Goal: Information Seeking & Learning: Learn about a topic

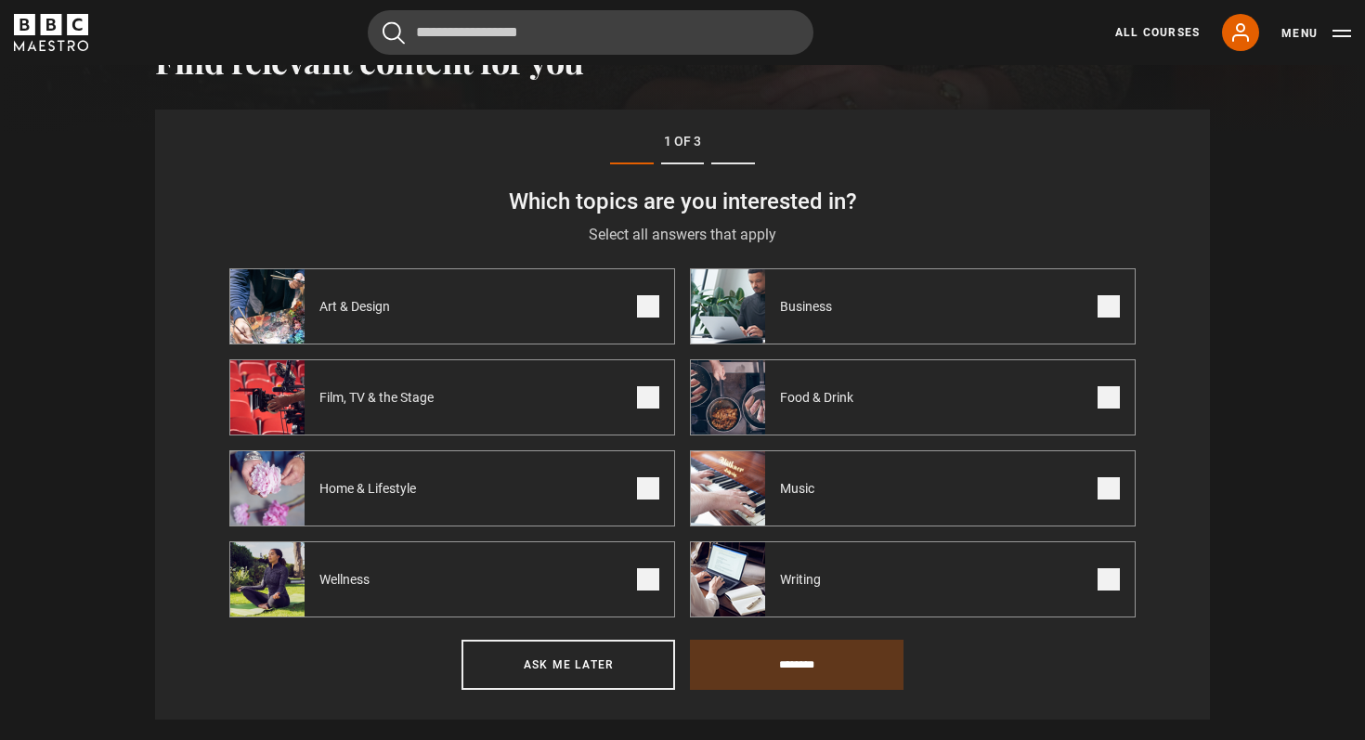
scroll to position [679, 0]
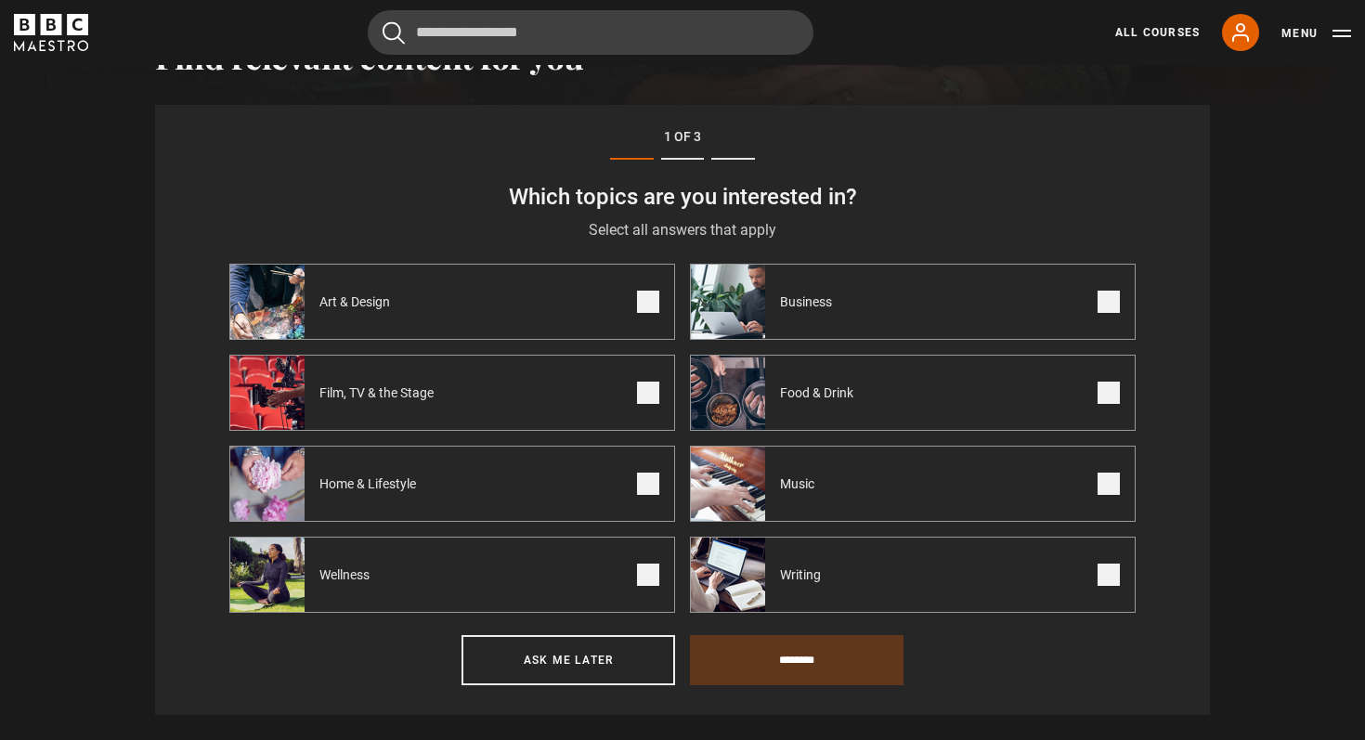
click at [917, 317] on label "Business" at bounding box center [913, 302] width 446 height 76
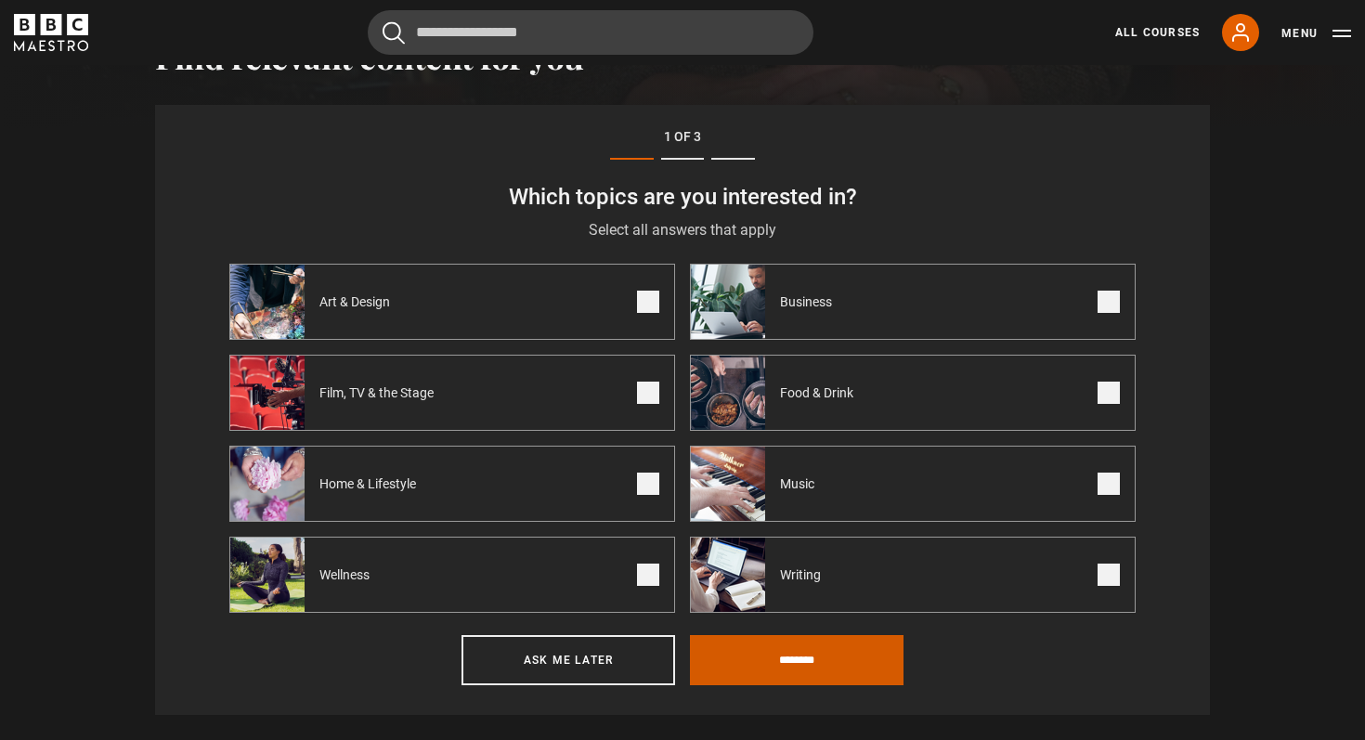
click at [822, 654] on input "********" at bounding box center [797, 660] width 214 height 50
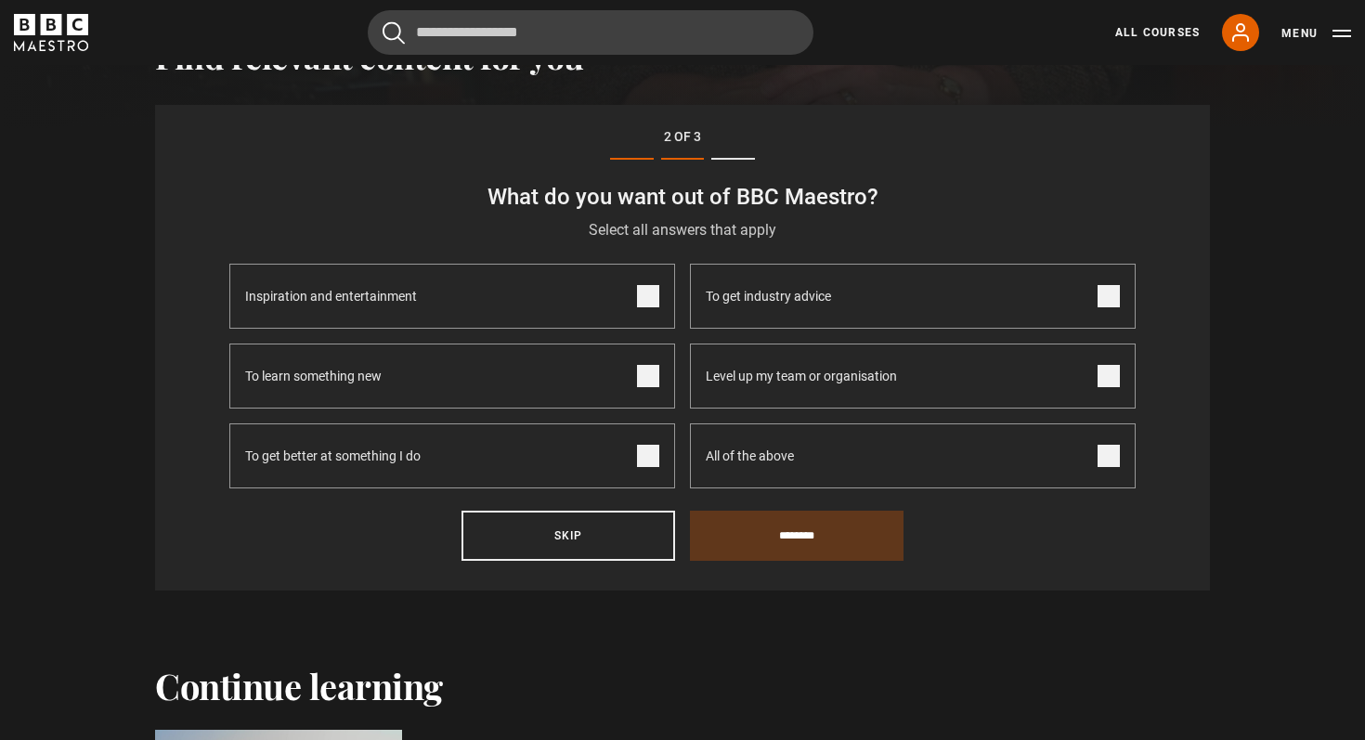
scroll to position [644, 0]
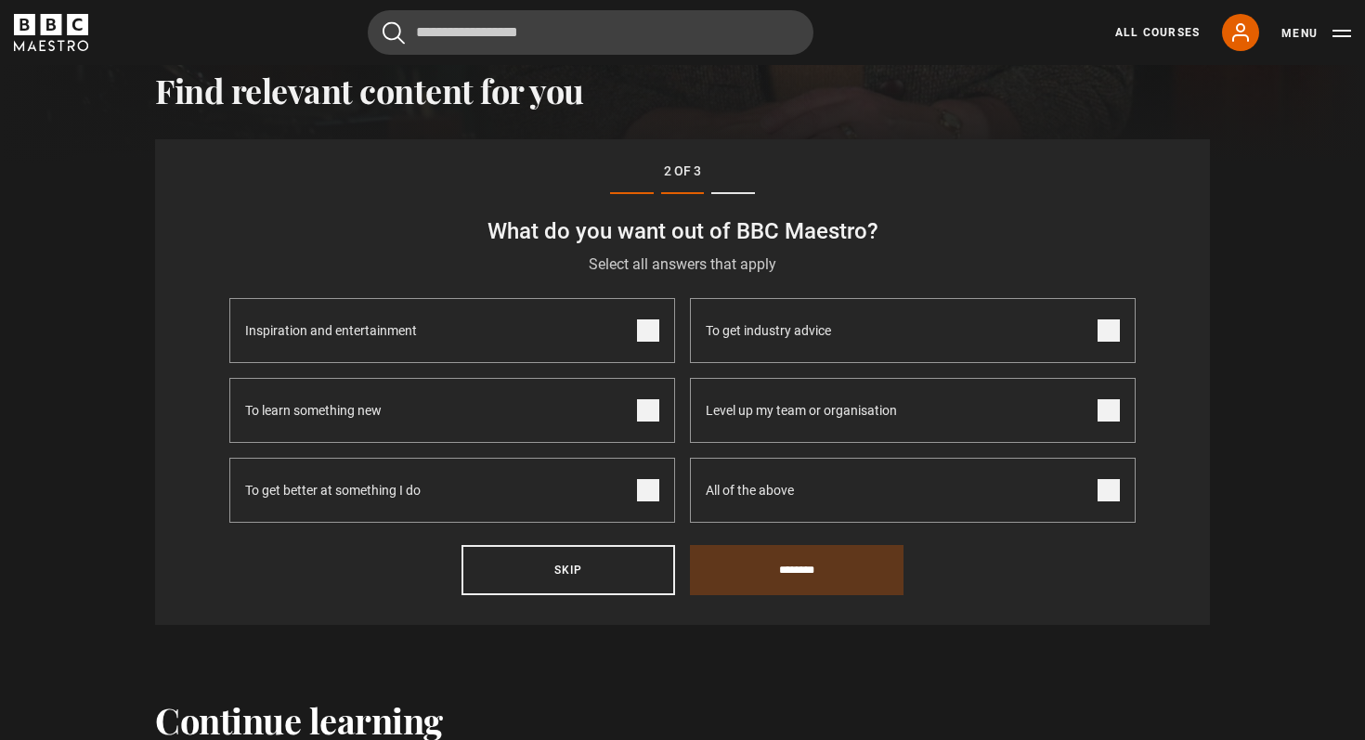
click at [1112, 494] on span at bounding box center [1108, 490] width 22 height 22
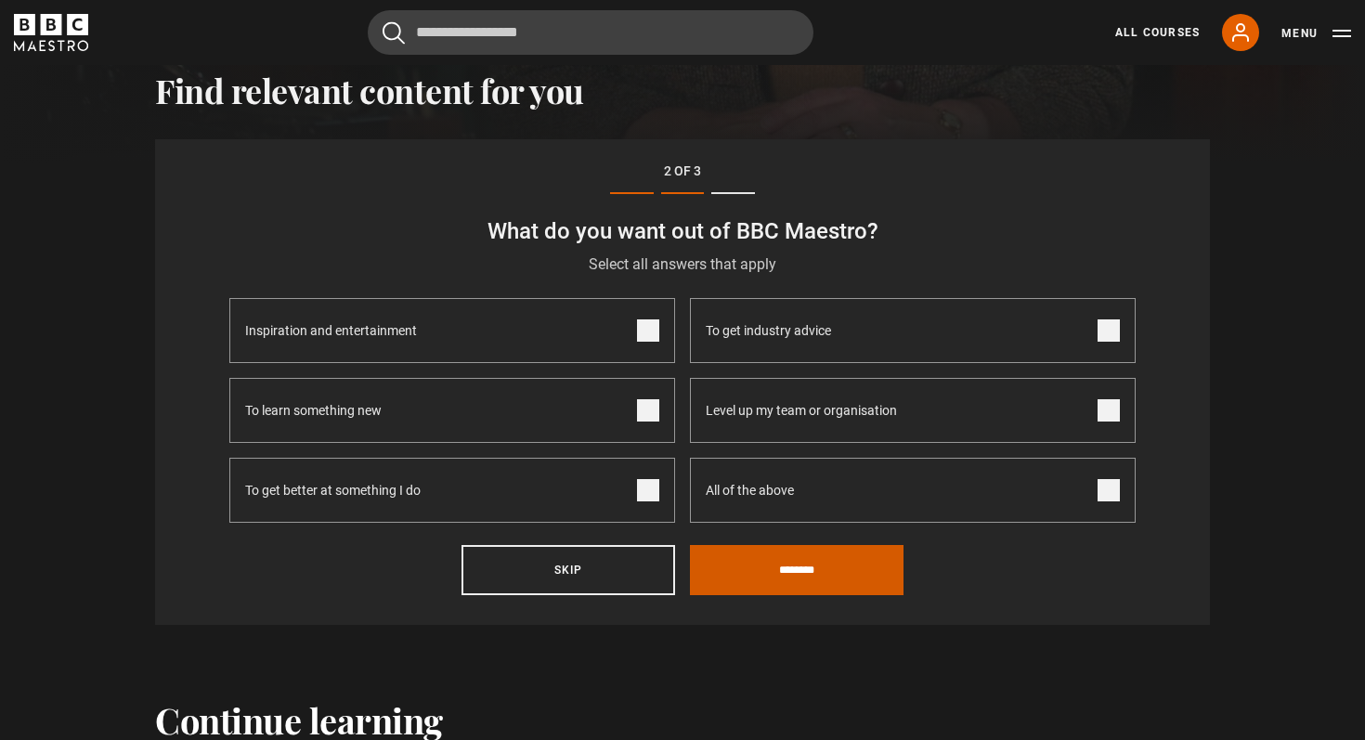
click at [828, 577] on input "********" at bounding box center [797, 570] width 214 height 50
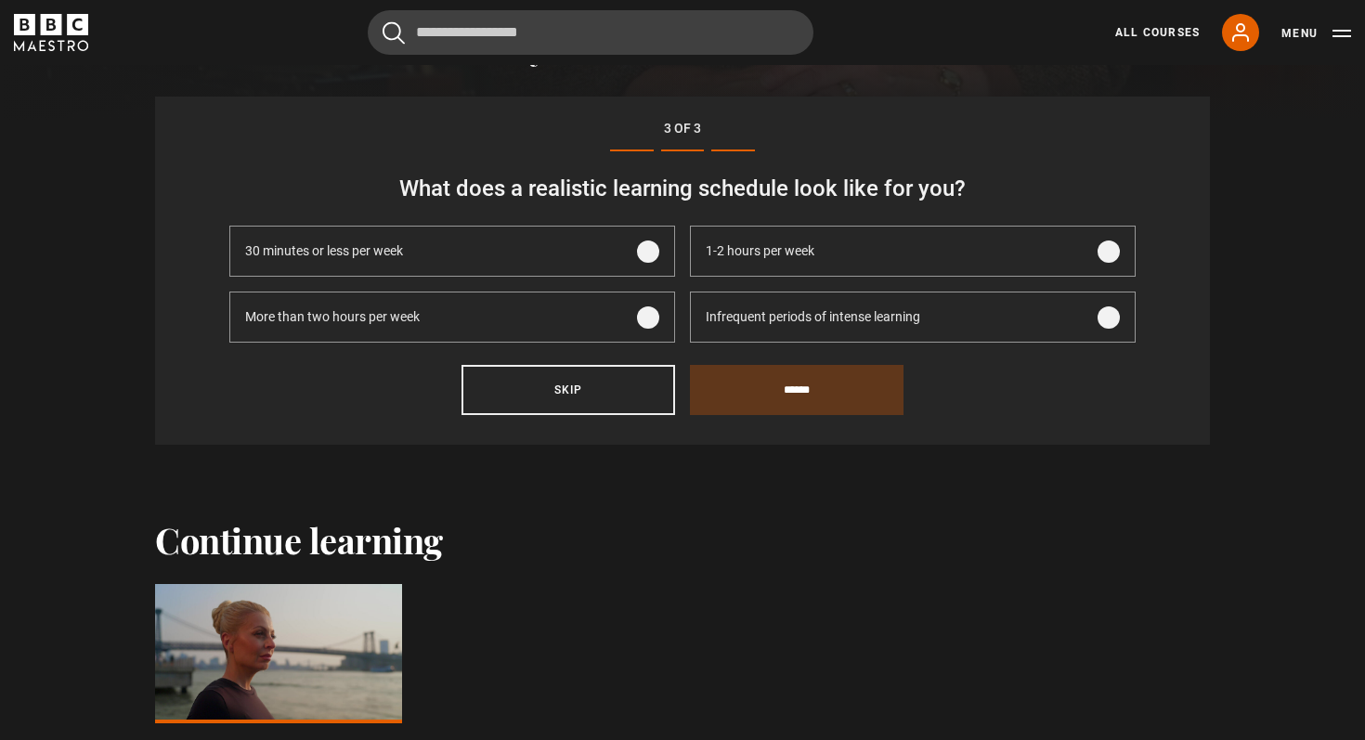
scroll to position [682, 0]
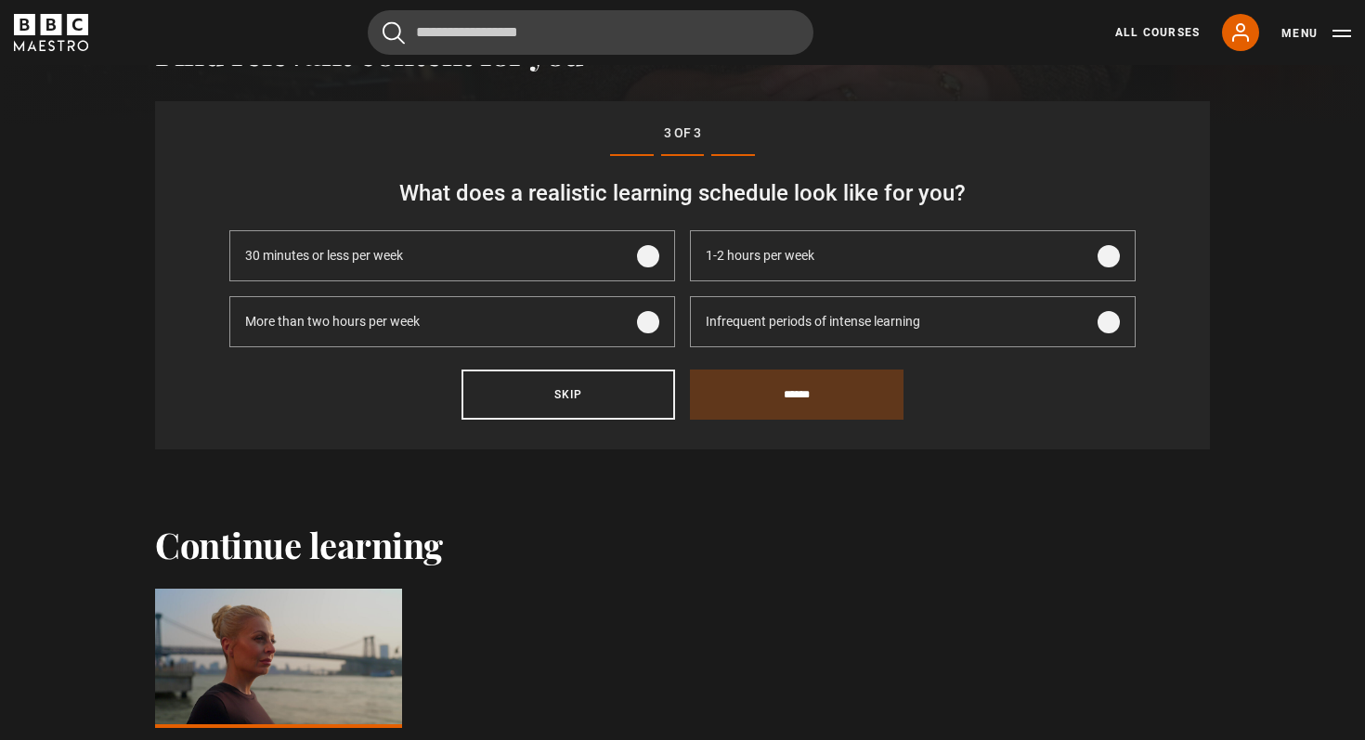
click at [1106, 322] on span at bounding box center [1108, 322] width 22 height 22
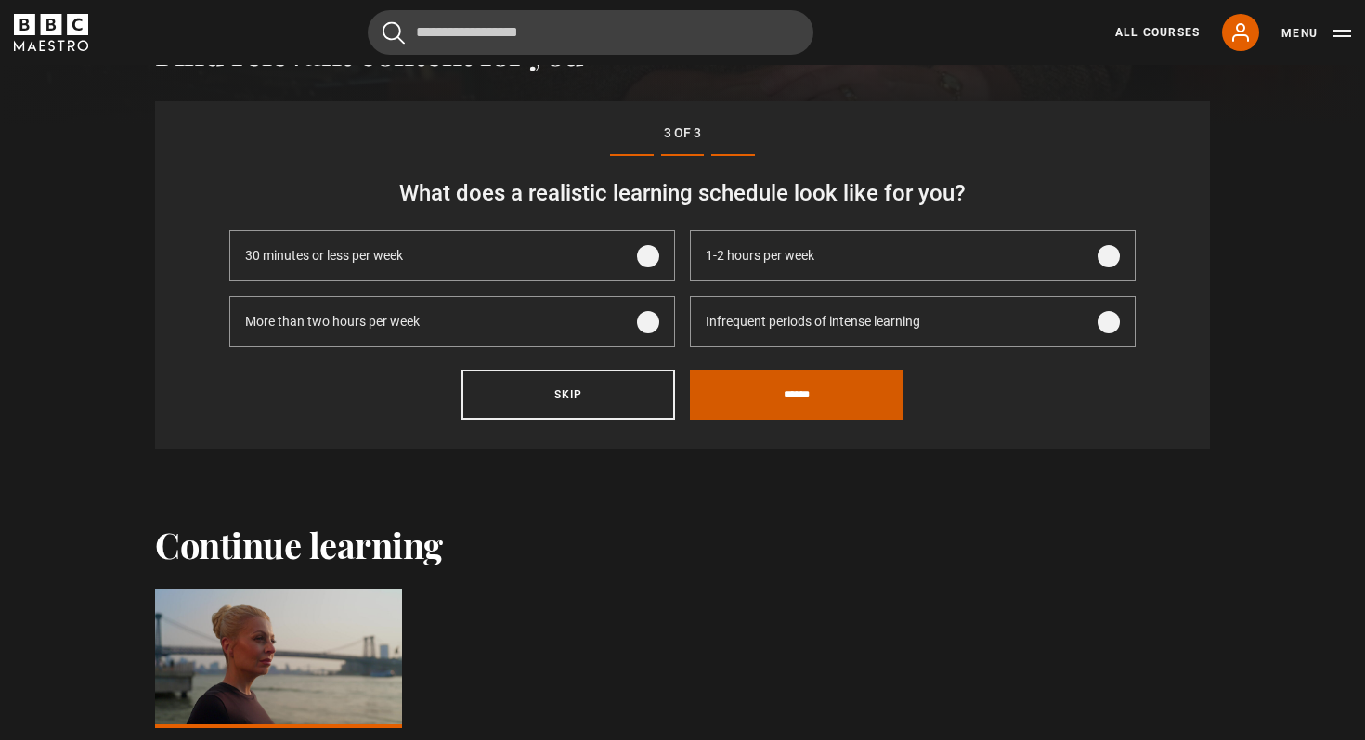
click at [740, 399] on input "******" at bounding box center [797, 395] width 214 height 50
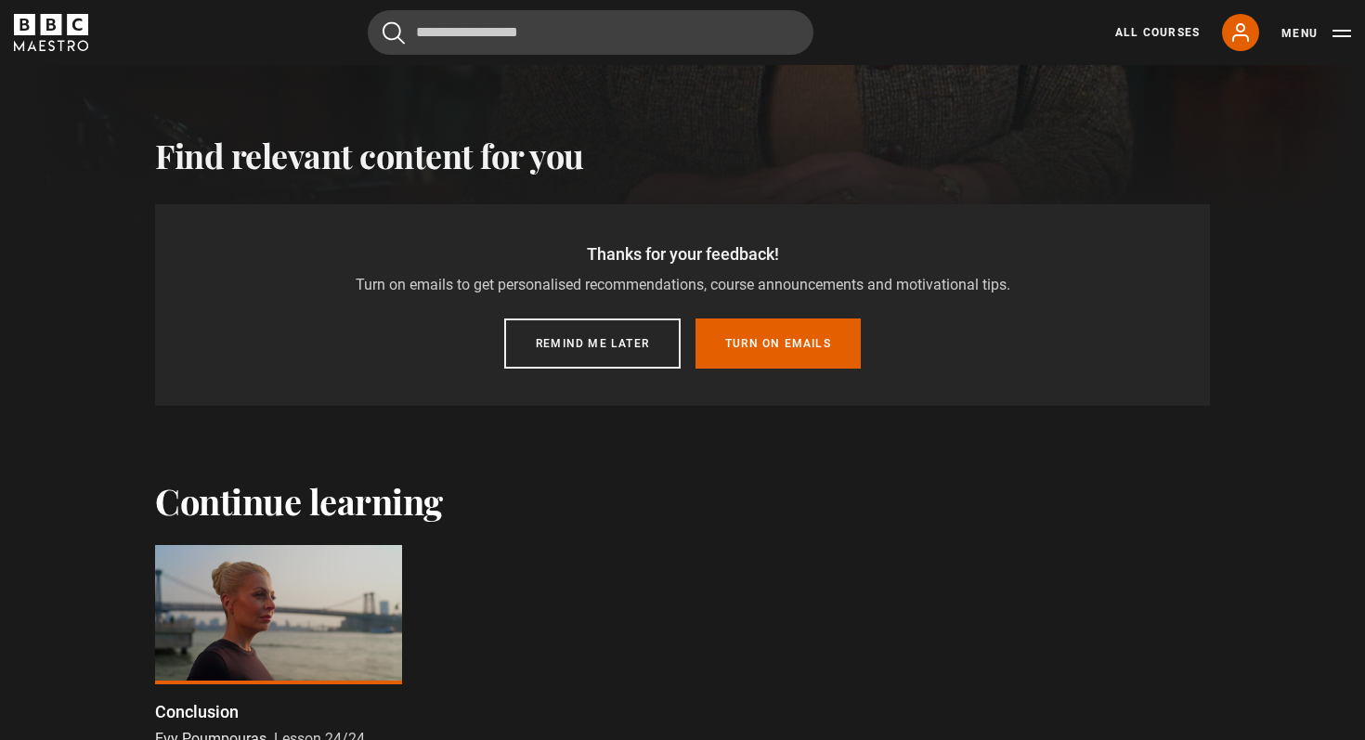
scroll to position [576, 0]
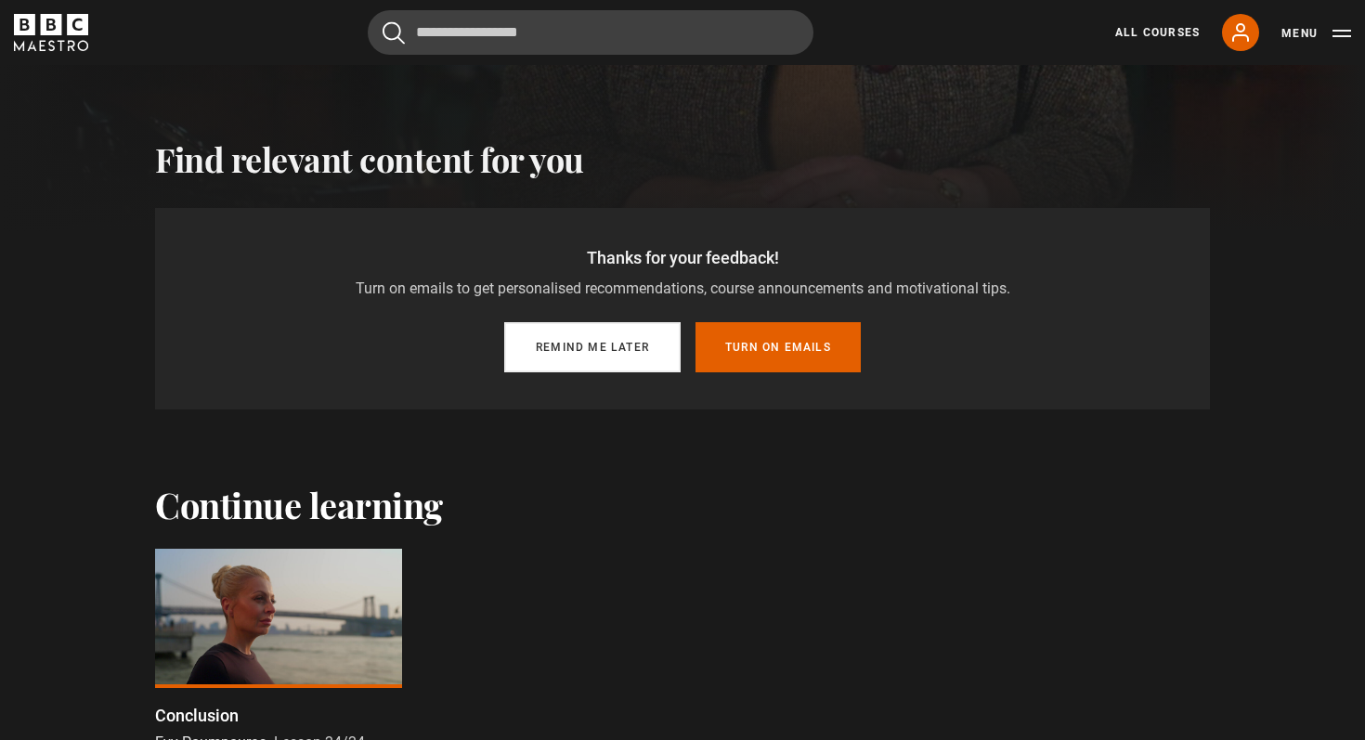
click at [638, 349] on button "Remind me later" at bounding box center [592, 347] width 176 height 50
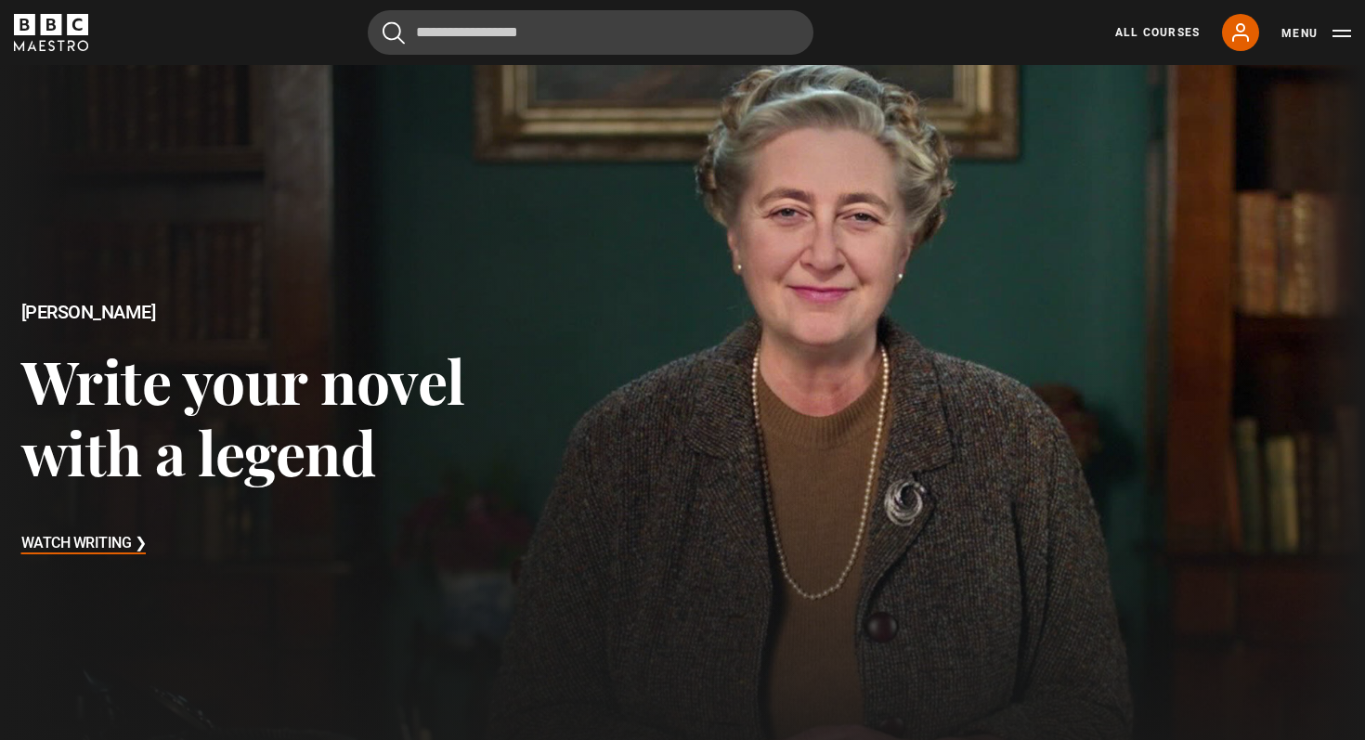
scroll to position [0, 0]
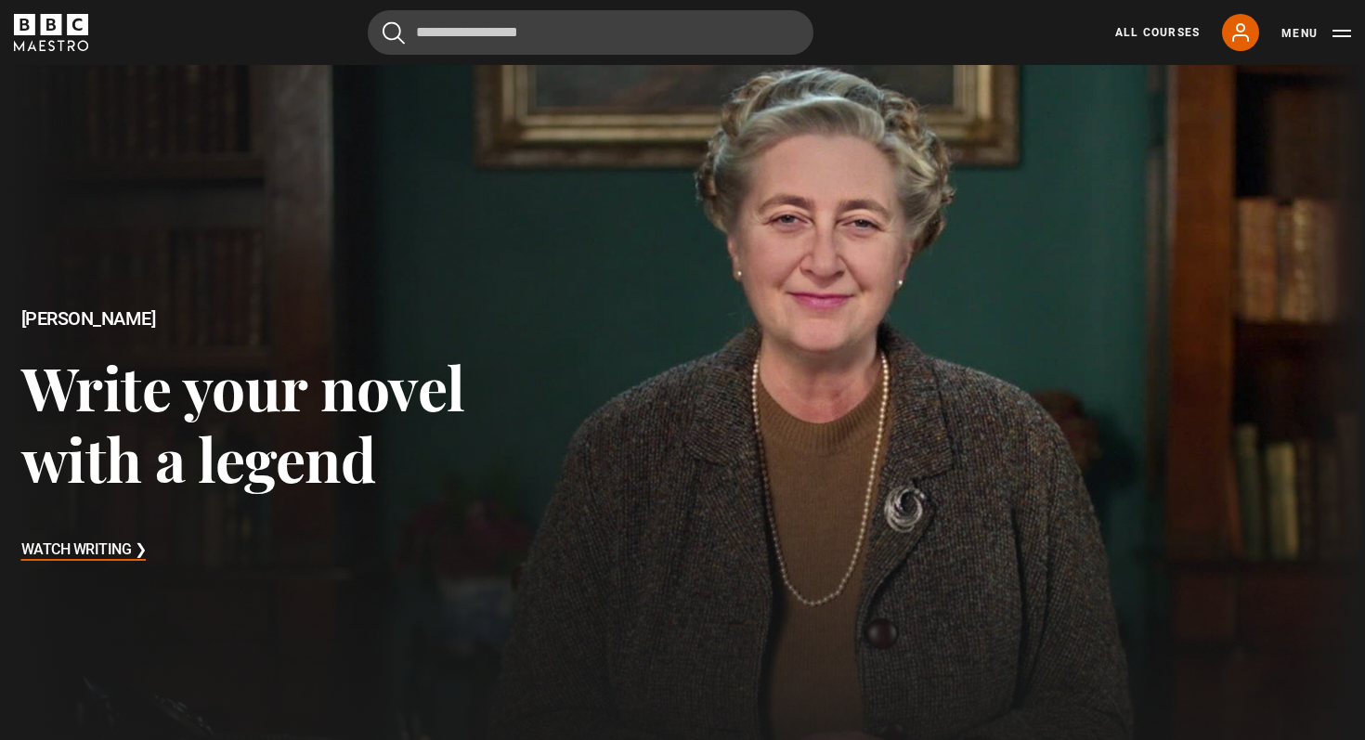
click at [39, 28] on icon "BBC Maestro" at bounding box center [51, 32] width 74 height 37
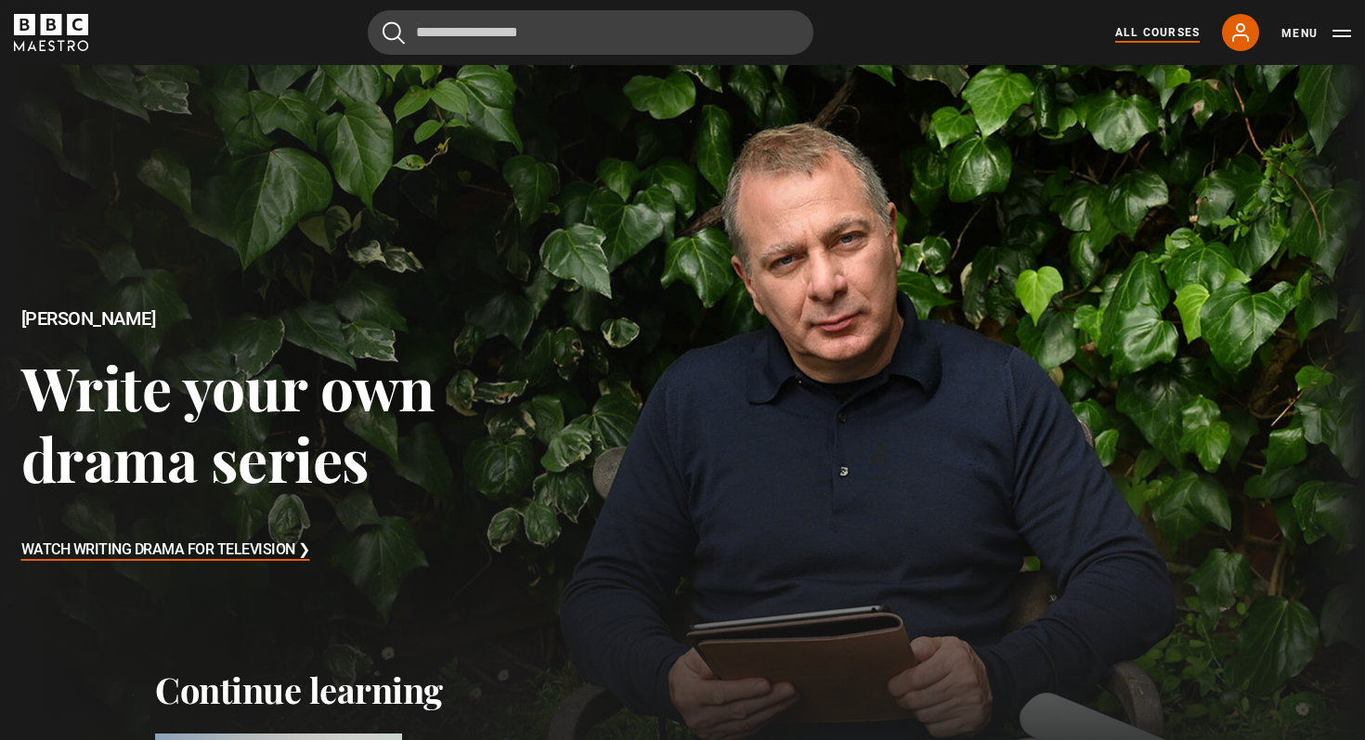
click at [1173, 32] on link "All Courses" at bounding box center [1157, 32] width 84 height 17
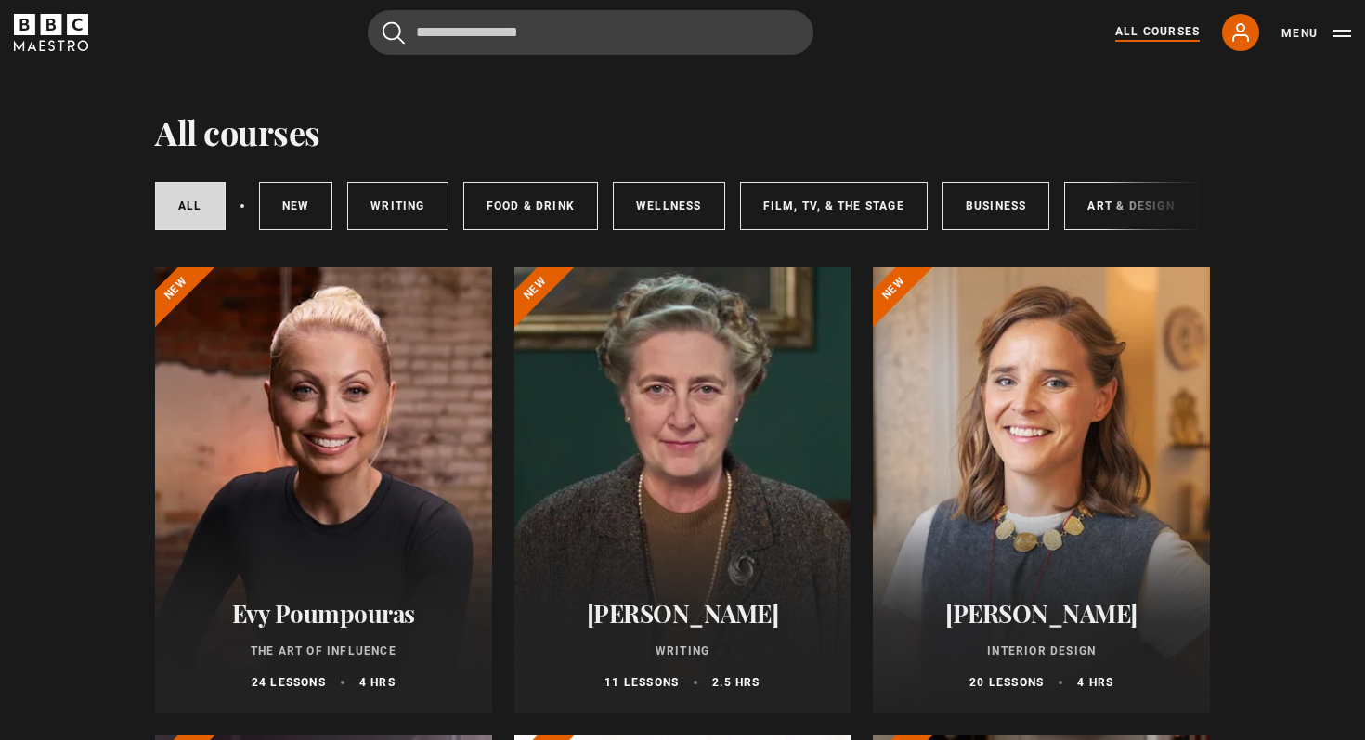
scroll to position [28, 0]
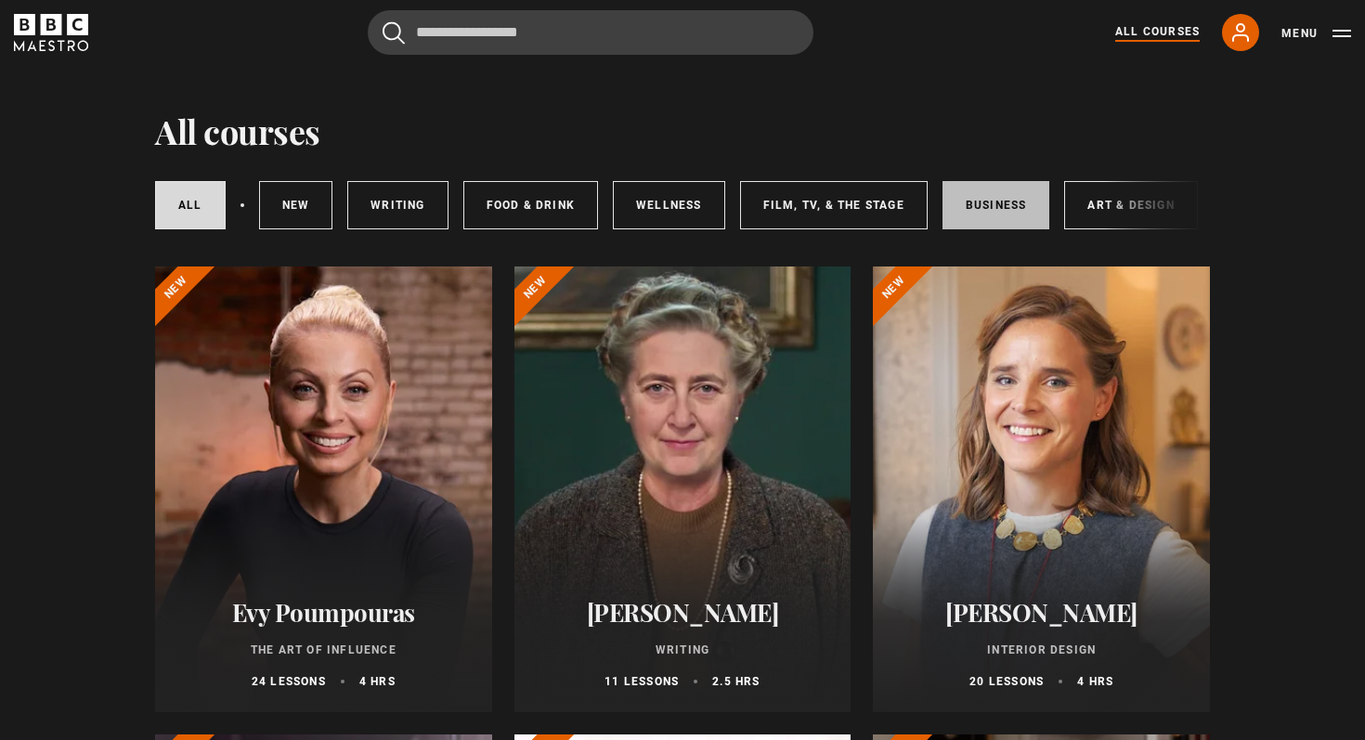
click at [1031, 210] on link "Business" at bounding box center [996, 205] width 108 height 48
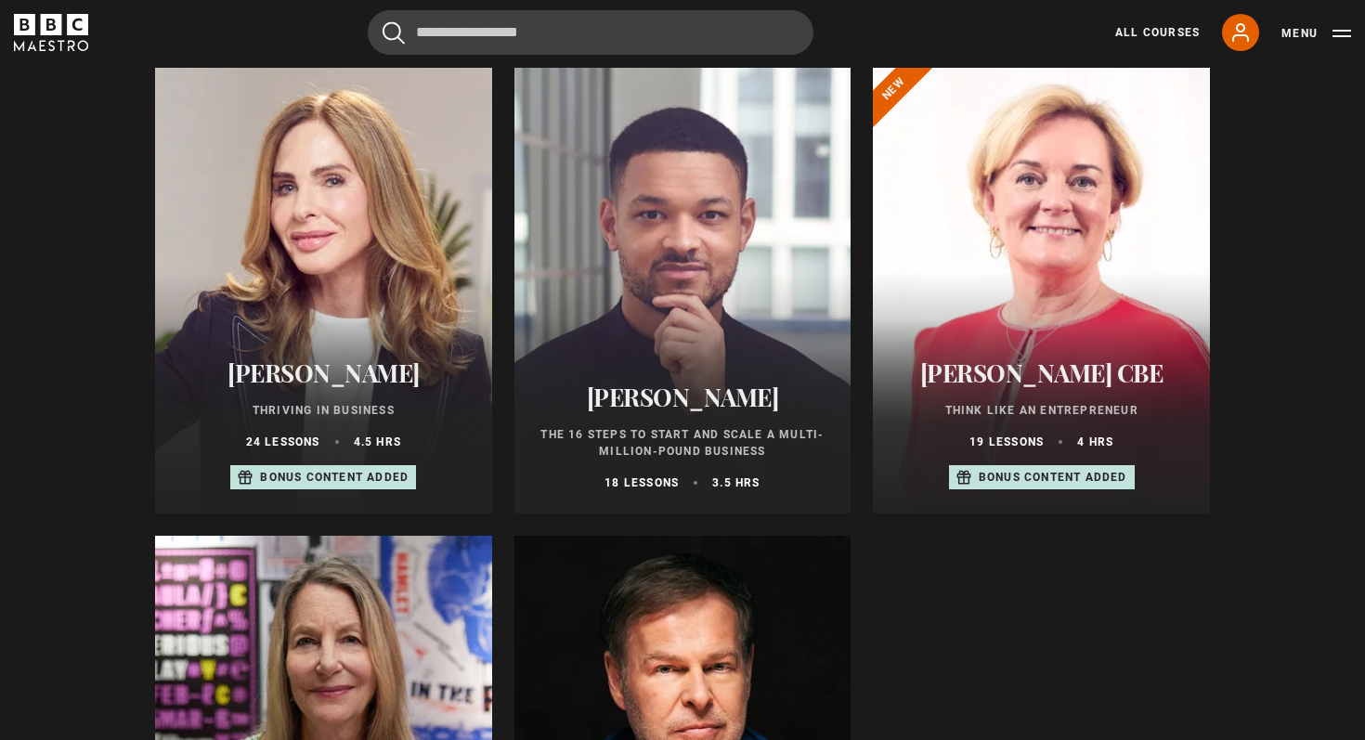
scroll to position [650, 0]
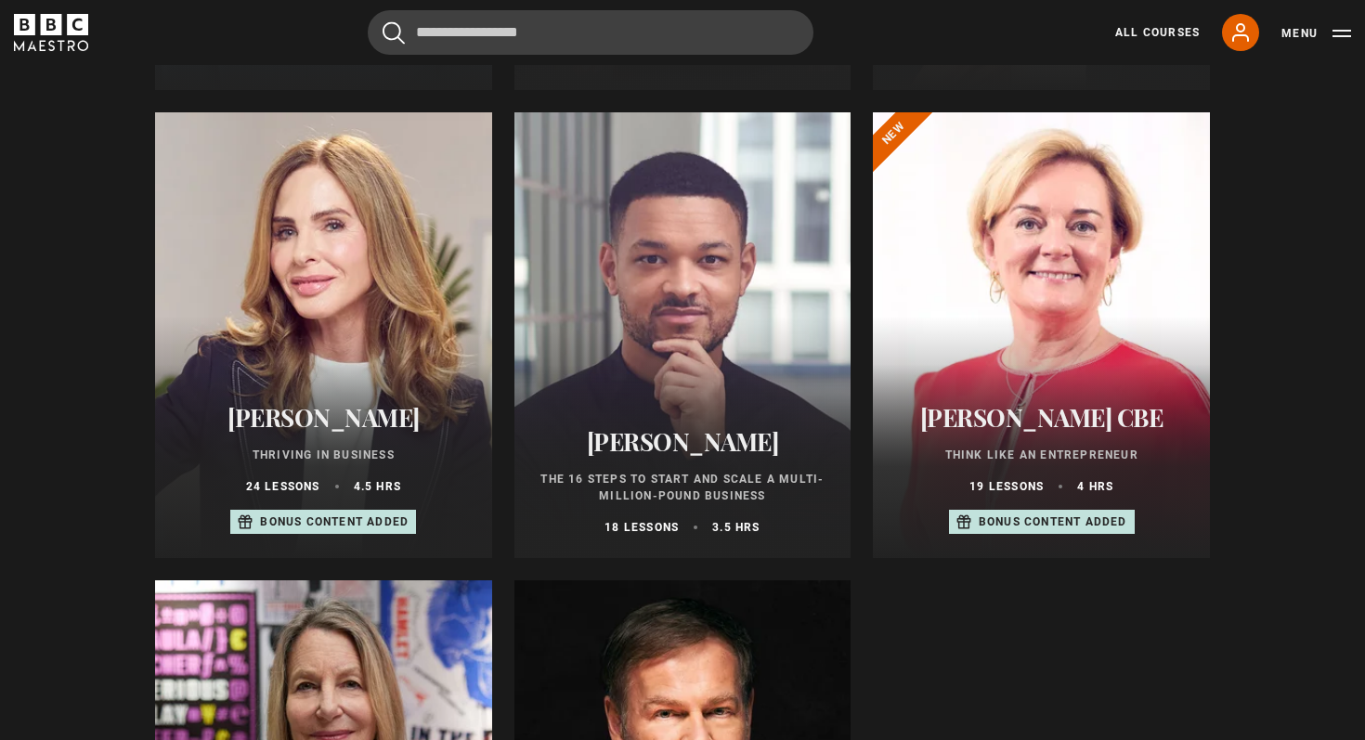
click at [336, 397] on div "Trinny Woodall Thriving in Business 24 lessons 4.5 hrs Bonus content added" at bounding box center [323, 469] width 337 height 177
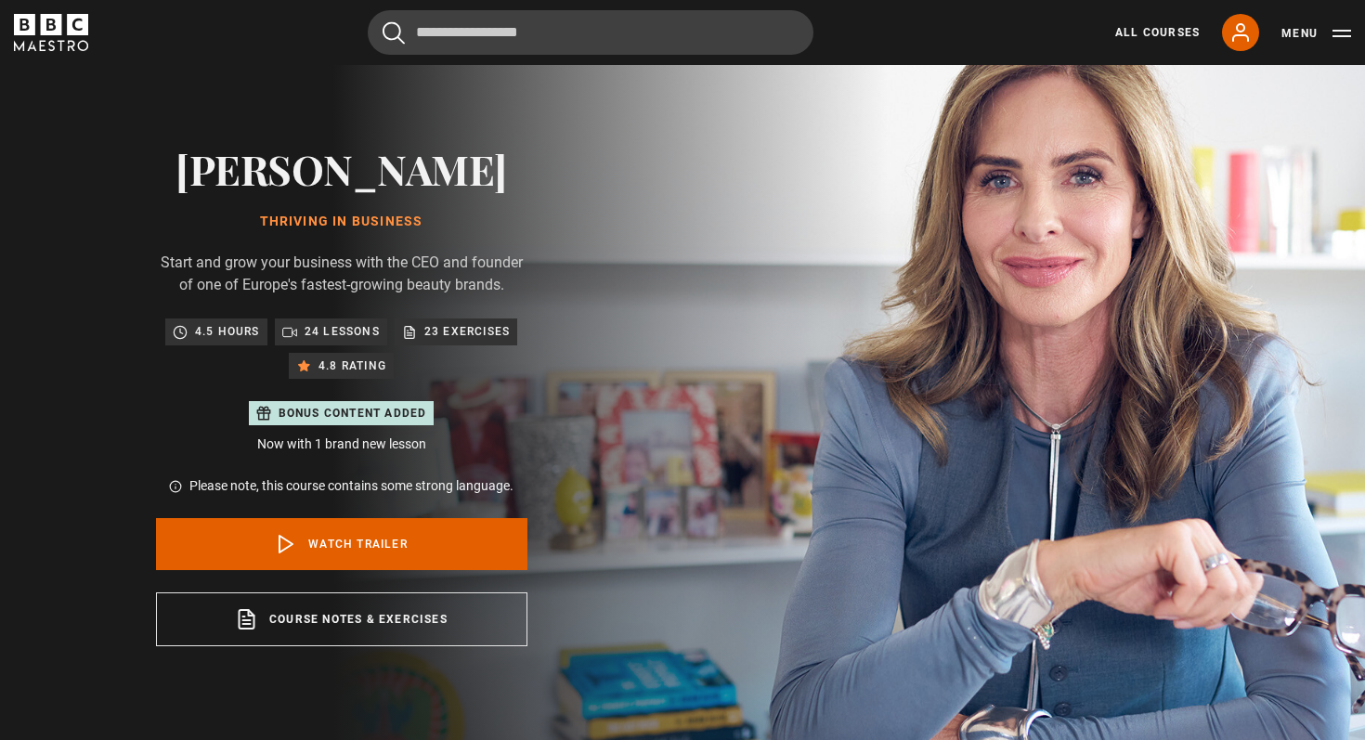
scroll to position [127, 0]
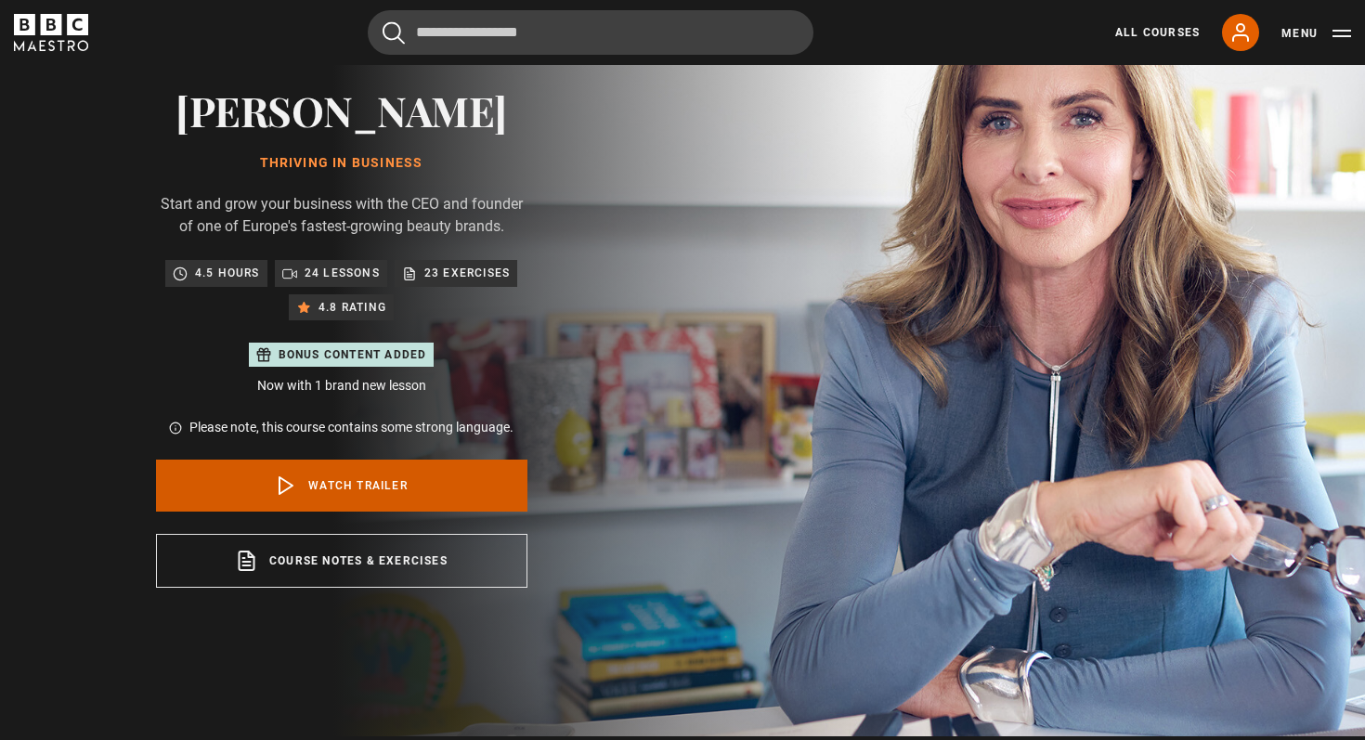
click at [479, 477] on link "Watch Trailer" at bounding box center [341, 486] width 371 height 52
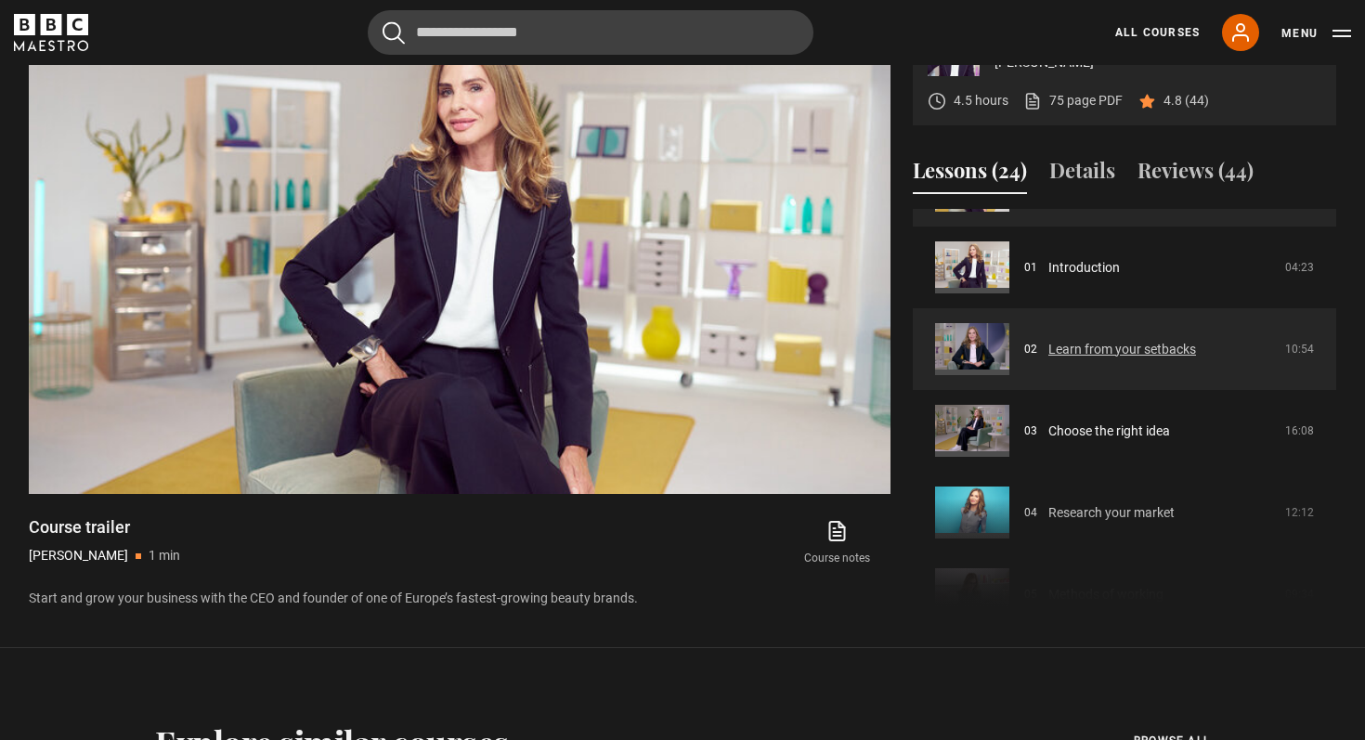
scroll to position [90, 0]
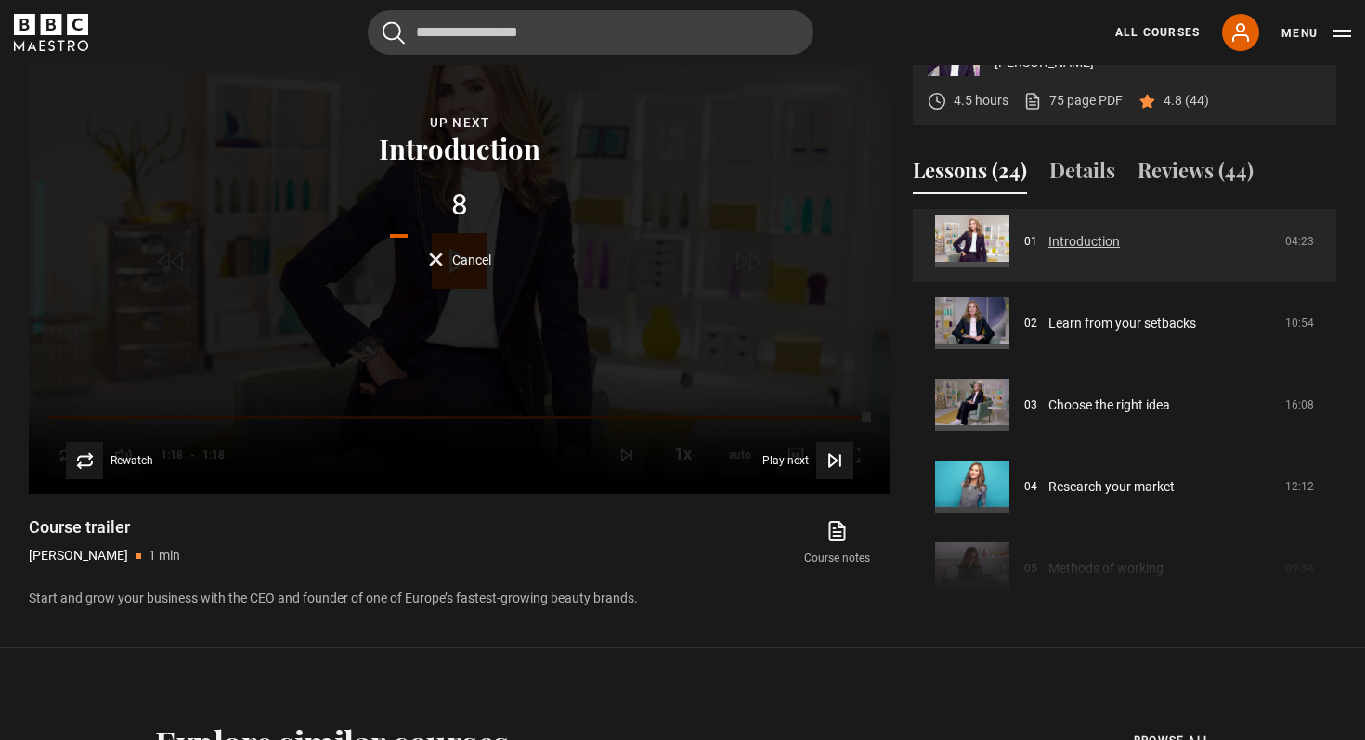
click at [1060, 248] on link "Introduction" at bounding box center [1083, 241] width 71 height 19
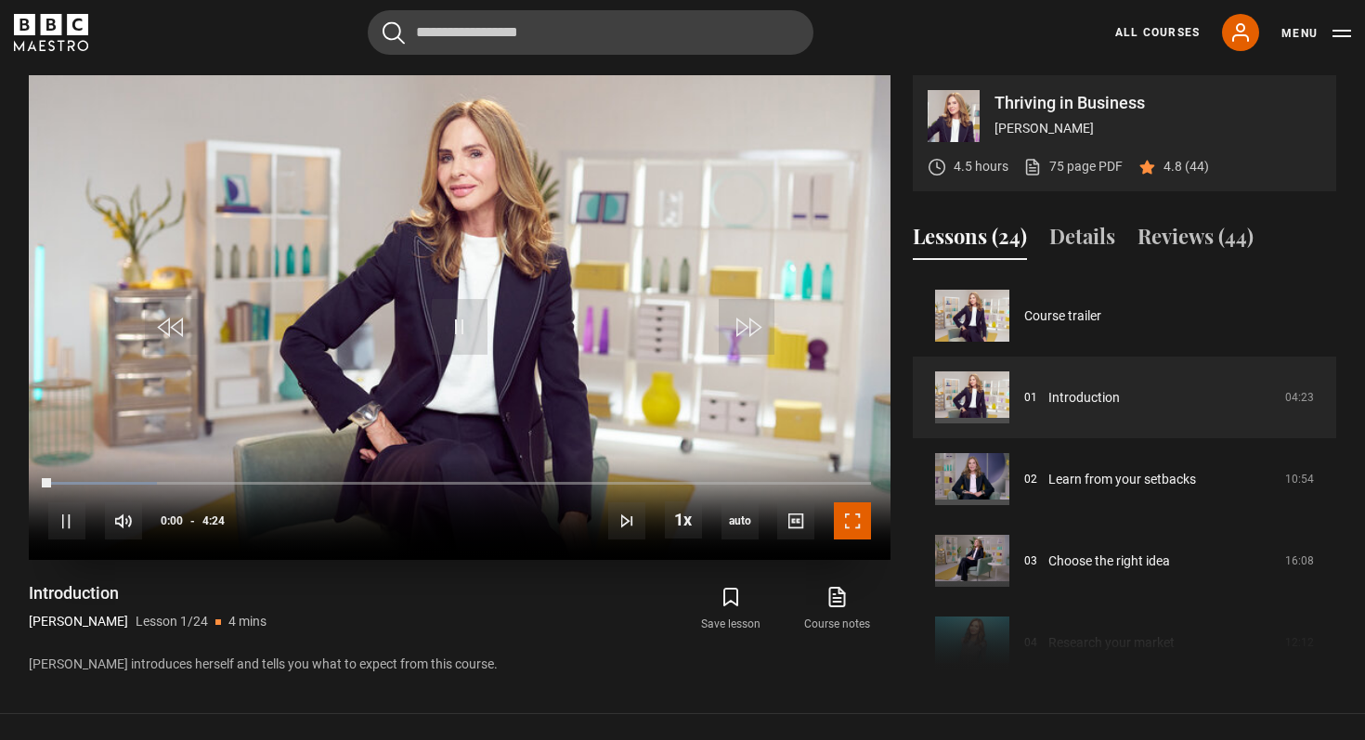
click at [854, 523] on span "Video Player" at bounding box center [852, 520] width 37 height 37
